Goal: Task Accomplishment & Management: Manage account settings

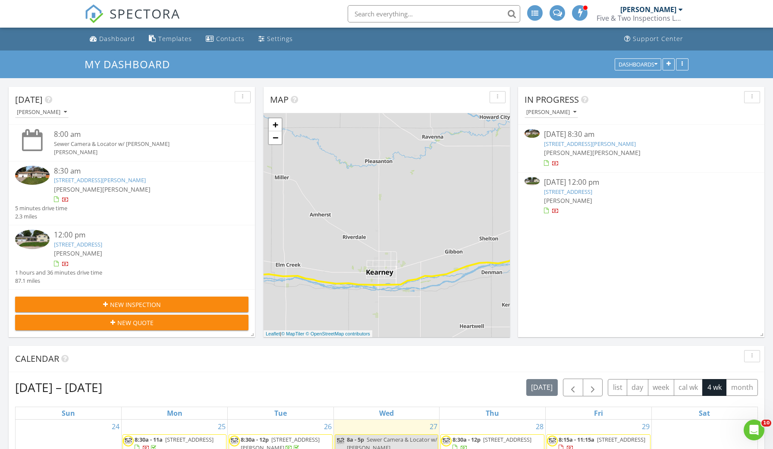
click at [562, 141] on link "2728 O Flannagan St, Grand Island, NE 68803" at bounding box center [590, 144] width 92 height 8
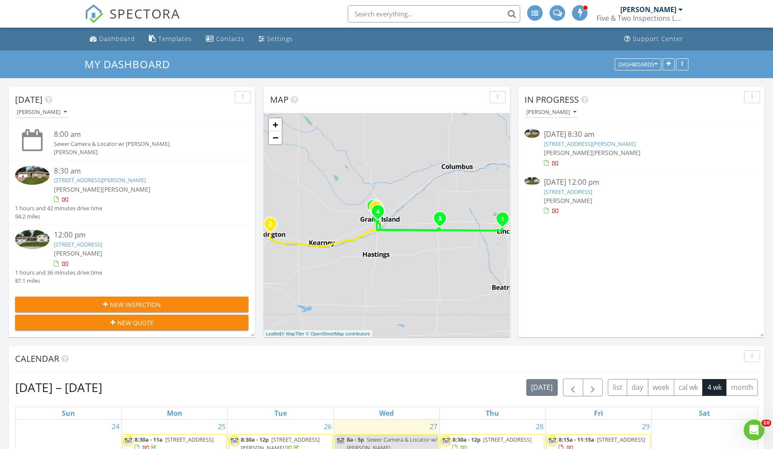
click at [634, 144] on link "2728 O Flannagan St, Grand Island, NE 68803" at bounding box center [590, 144] width 92 height 8
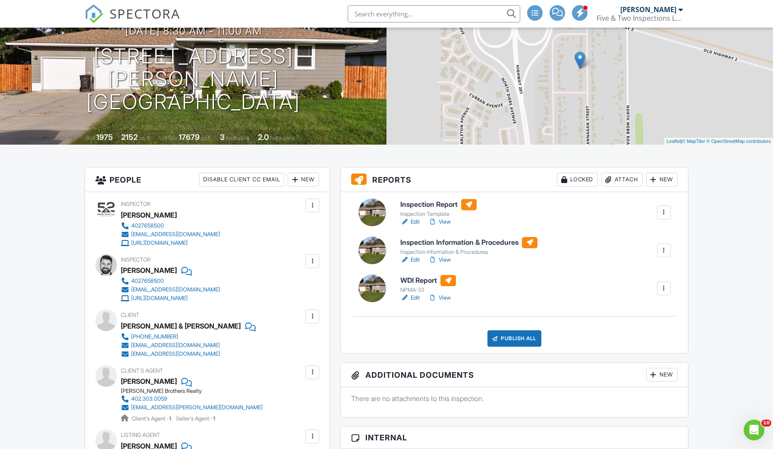
click at [417, 223] on link "Edit" at bounding box center [409, 221] width 19 height 9
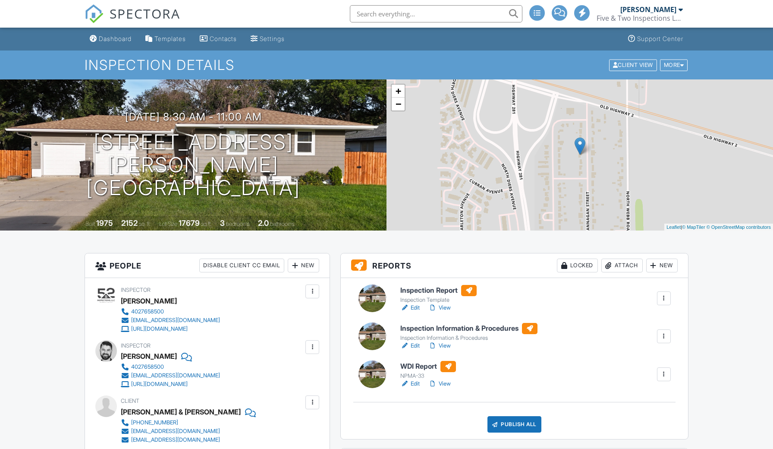
click at [444, 308] on link "View" at bounding box center [439, 307] width 22 height 9
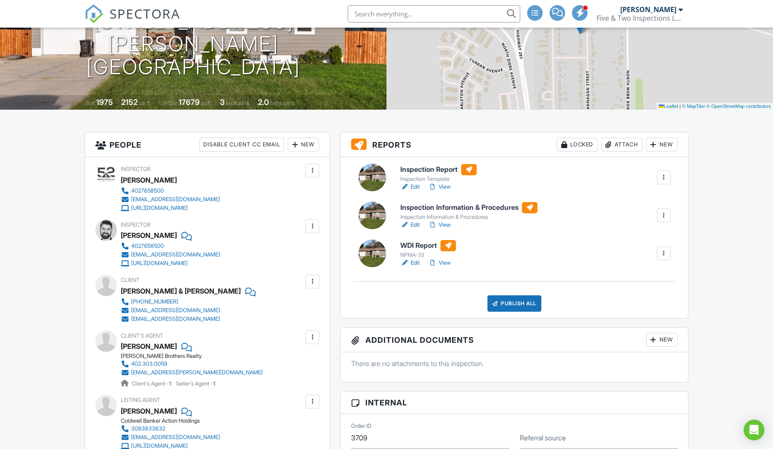
click at [528, 304] on div "Publish All" at bounding box center [514, 303] width 54 height 16
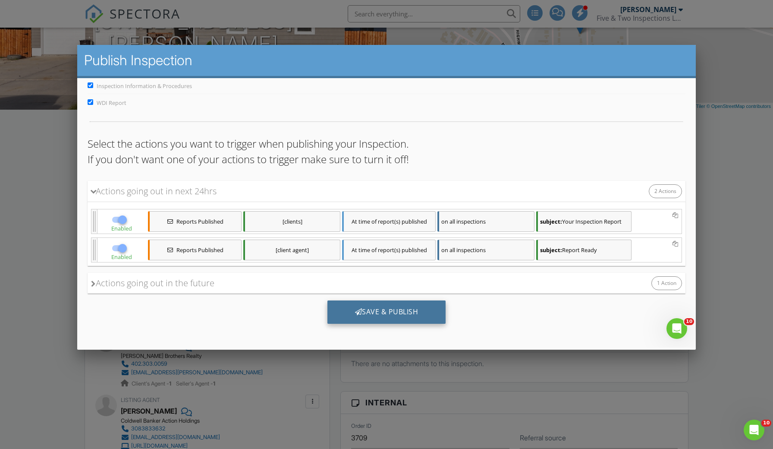
scroll to position [43, 0]
click at [408, 317] on div "Save & Publish" at bounding box center [386, 311] width 119 height 23
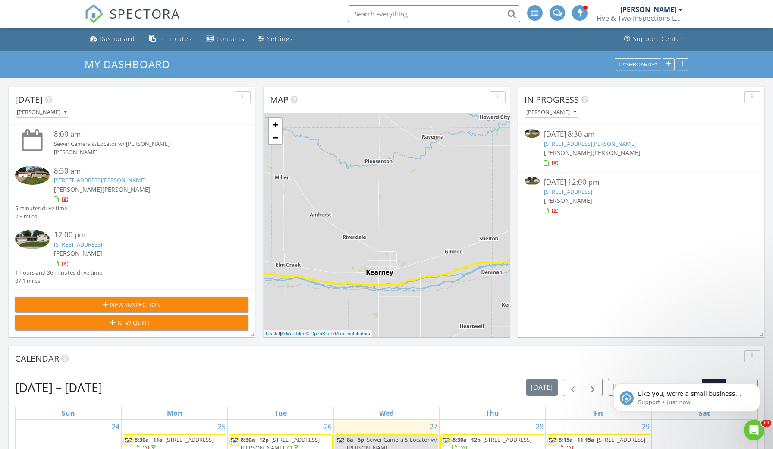
click at [592, 192] on link "801 E 11th St, Lexington, NE 68850" at bounding box center [568, 192] width 48 height 8
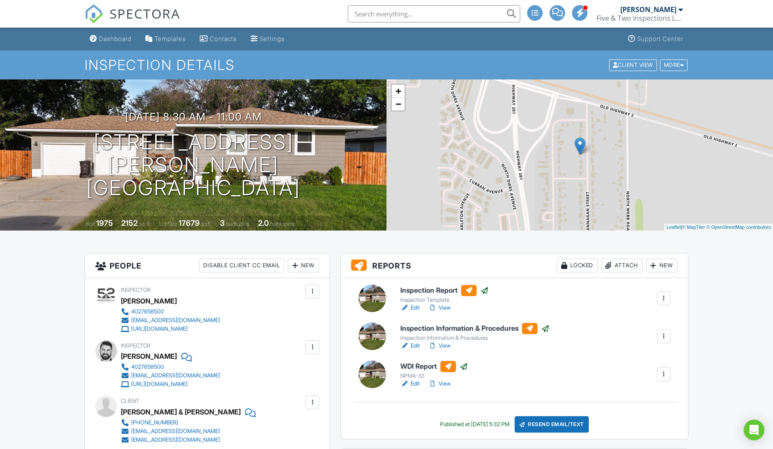
scroll to position [45, 0]
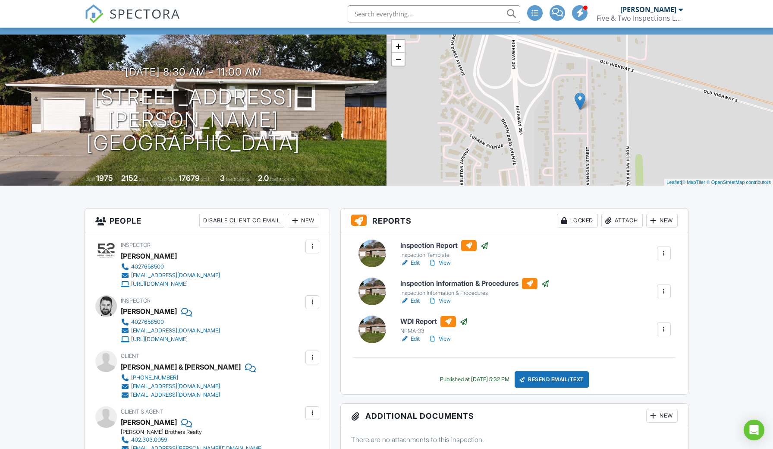
click at [615, 217] on div "Attach" at bounding box center [621, 220] width 41 height 14
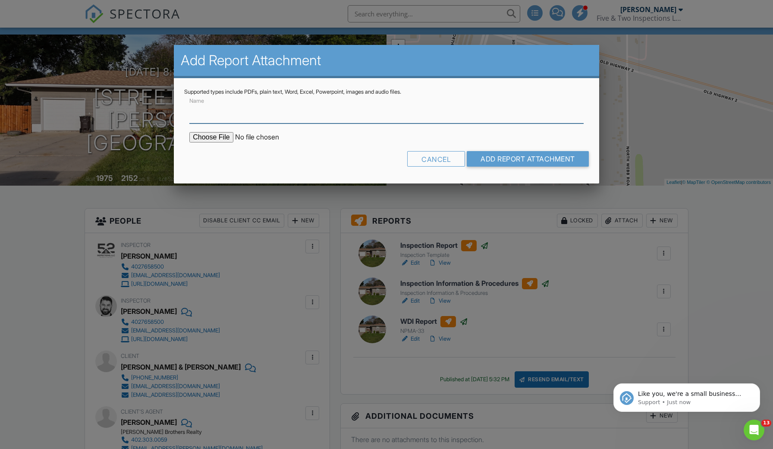
scroll to position [0, 0]
type input "Radon Chart"
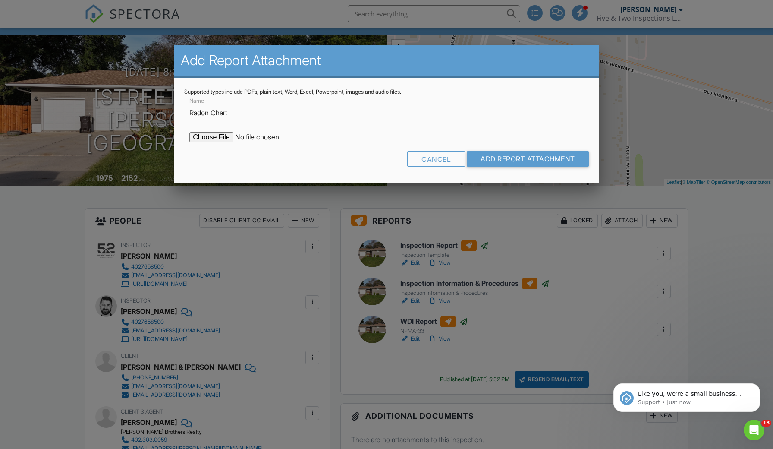
click at [218, 135] on input "file" at bounding box center [262, 137] width 147 height 10
type input "C:\fakepath\5248EB7B-3CAC-4D80-8141-24BE4F4E3A76.pdf"
click at [530, 157] on input "Add Report Attachment" at bounding box center [528, 159] width 122 height 16
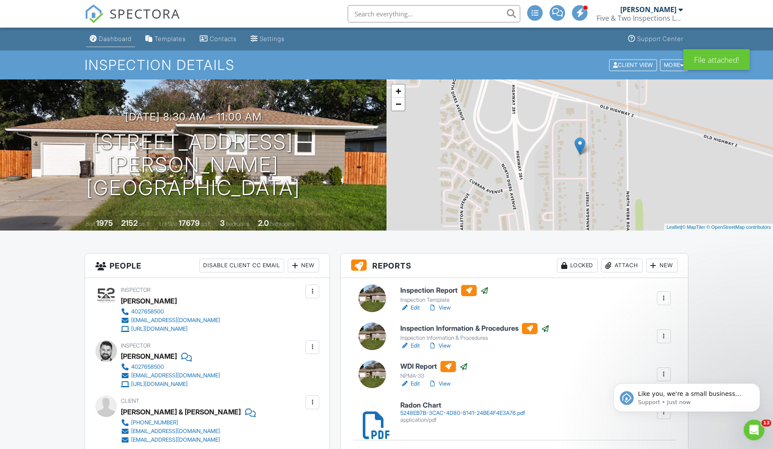
click at [116, 31] on link "Dashboard" at bounding box center [110, 39] width 49 height 16
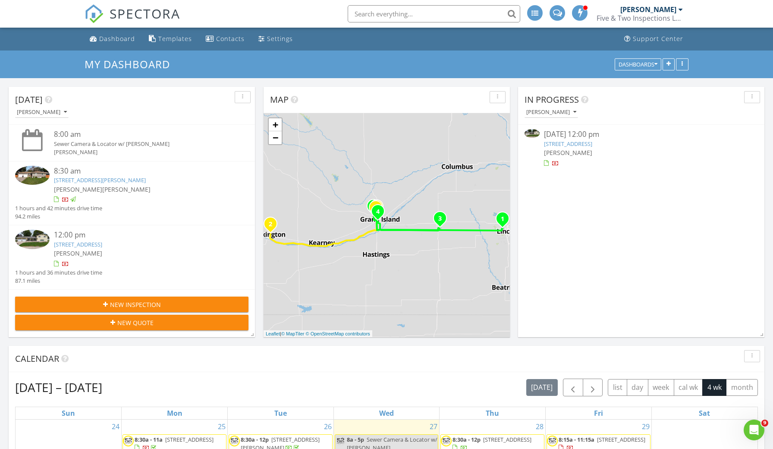
click at [592, 143] on link "[STREET_ADDRESS]" at bounding box center [568, 144] width 48 height 8
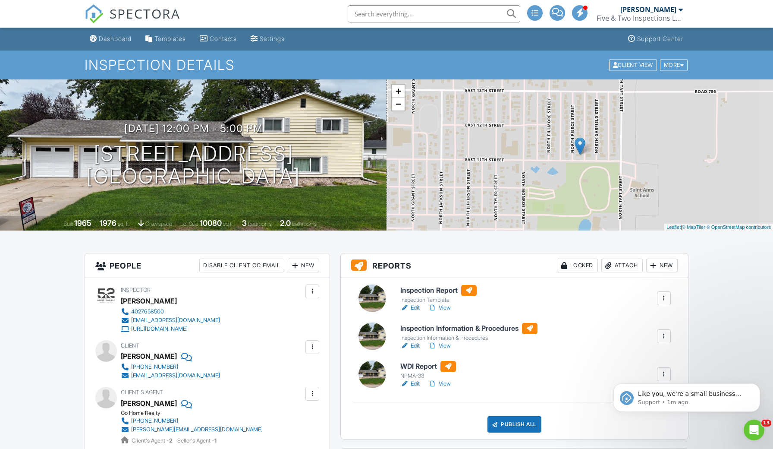
click at [449, 307] on link "View" at bounding box center [439, 307] width 22 height 9
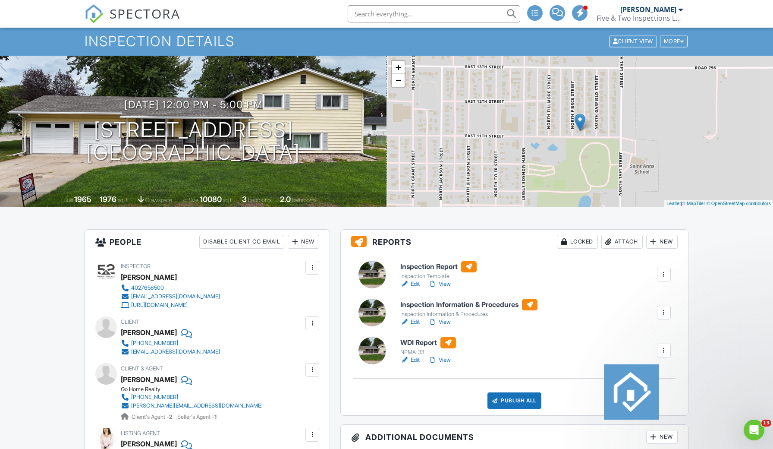
click at [413, 283] on link "Edit" at bounding box center [409, 283] width 19 height 9
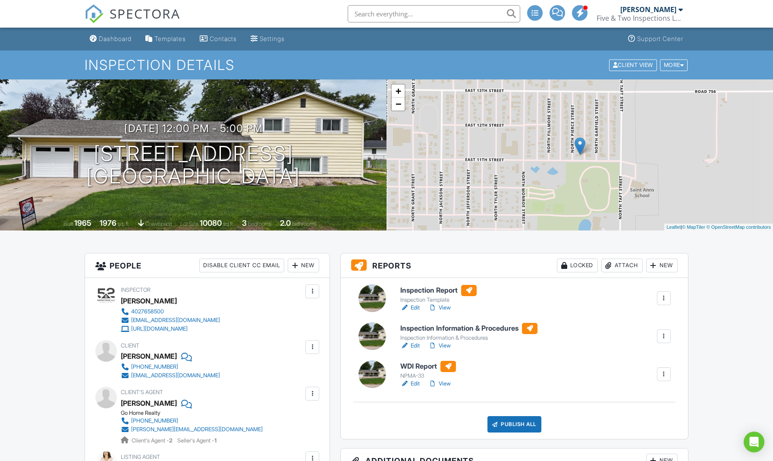
scroll to position [128, 0]
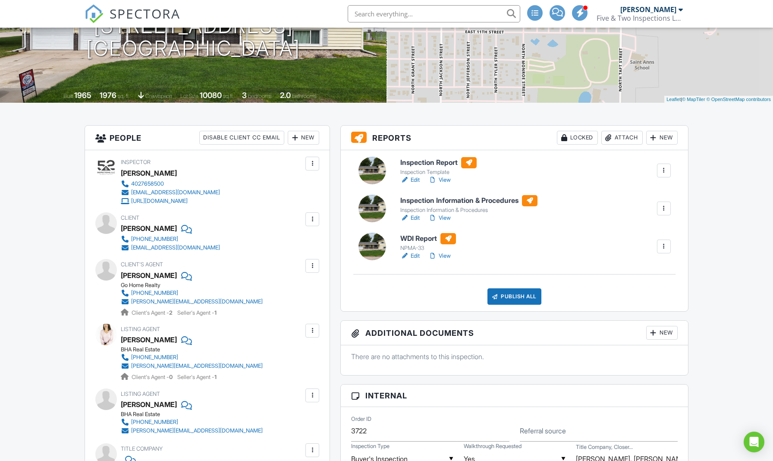
click at [506, 302] on div "Publish All" at bounding box center [514, 296] width 54 height 16
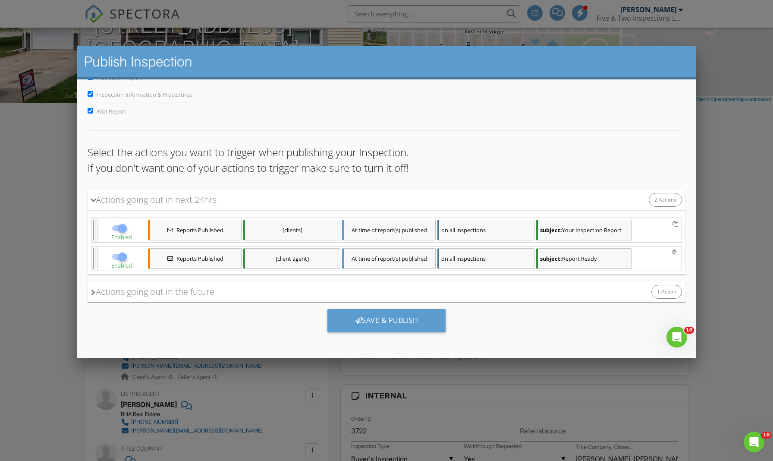
scroll to position [0, 0]
click at [421, 318] on div "Save & Publish" at bounding box center [386, 319] width 119 height 23
